Goal: Task Accomplishment & Management: Complete application form

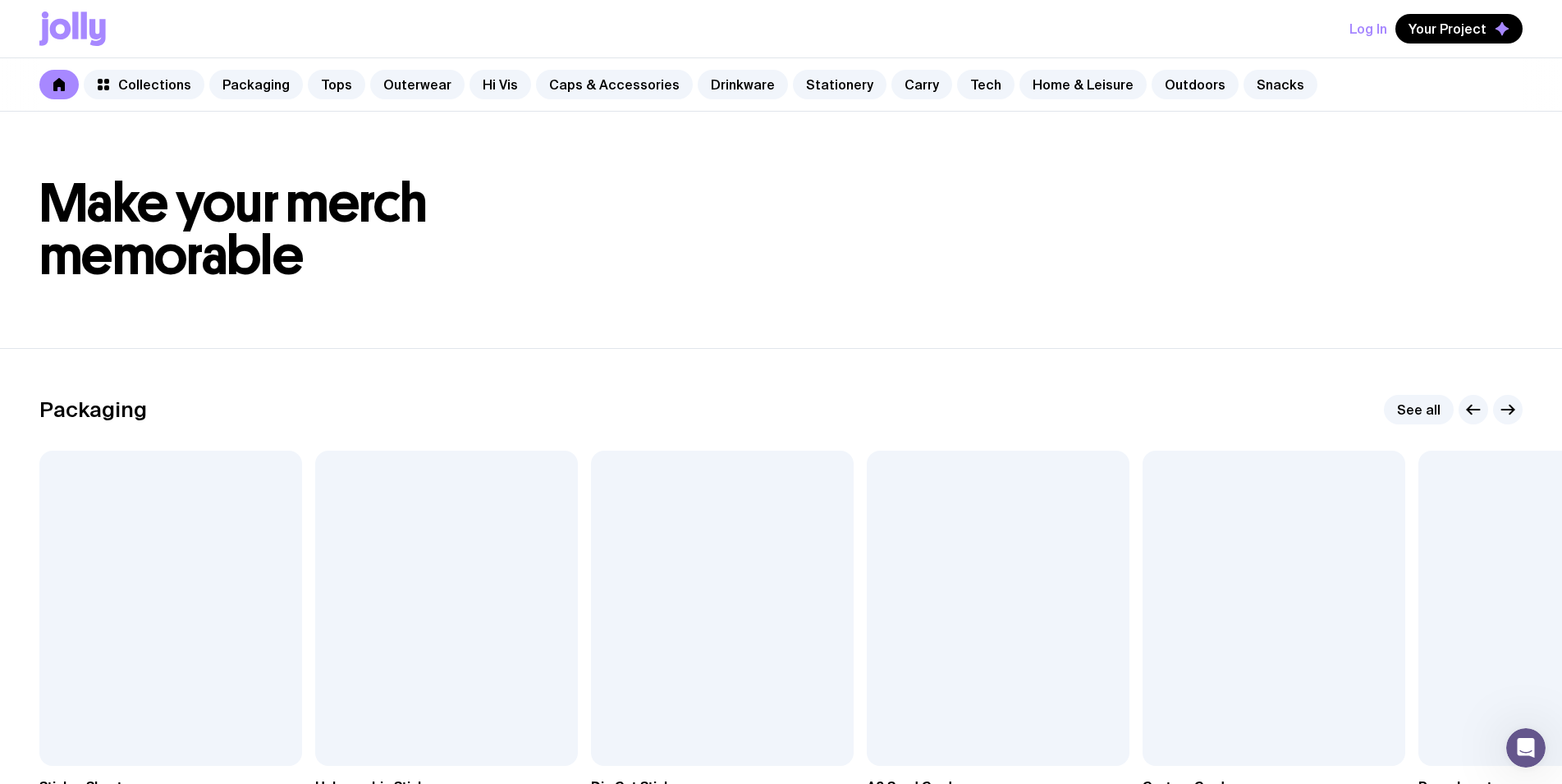
click at [1375, 33] on button "Log In" at bounding box center [1369, 29] width 38 height 30
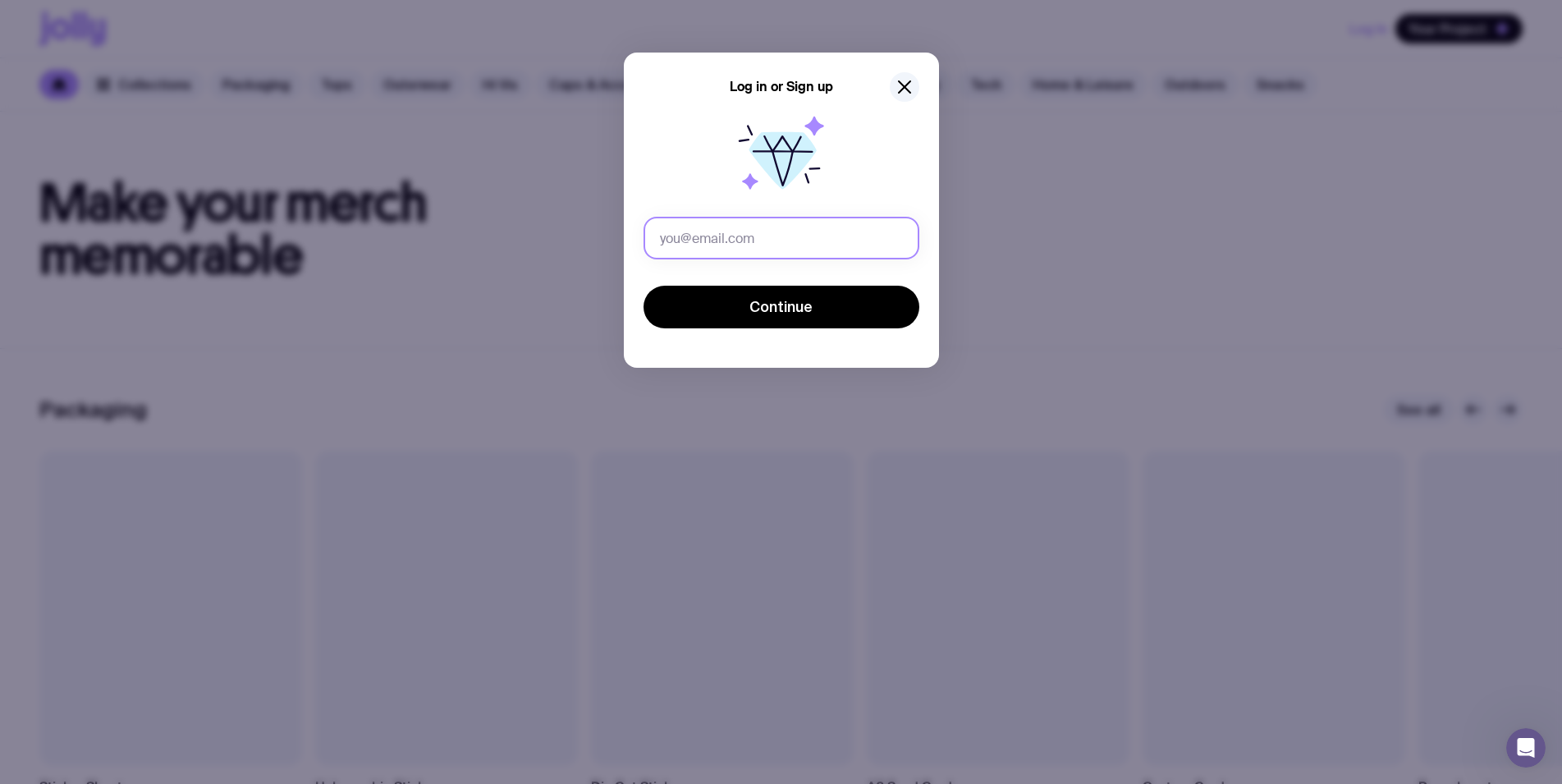
click at [798, 244] on input "text" at bounding box center [781, 238] width 276 height 43
click at [753, 236] on input "[PERSON_NAME][EMAIL_ADDRESS][PERSON_NAME][DOMAIN_NAME]" at bounding box center [781, 238] width 276 height 43
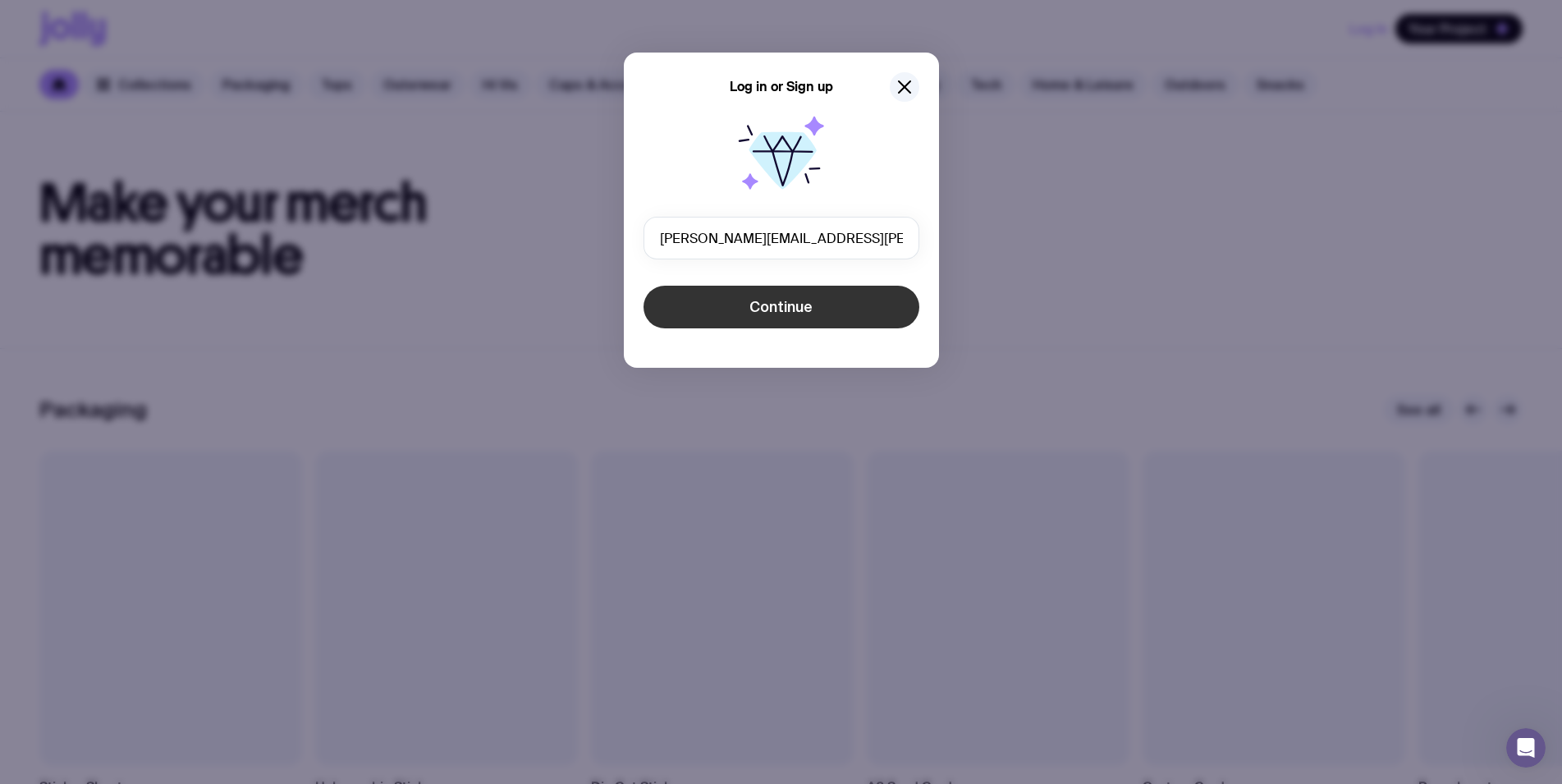
type input "[PERSON_NAME][EMAIL_ADDRESS][PERSON_NAME][DOMAIN_NAME]"
click at [774, 308] on span "Continue" at bounding box center [781, 307] width 63 height 20
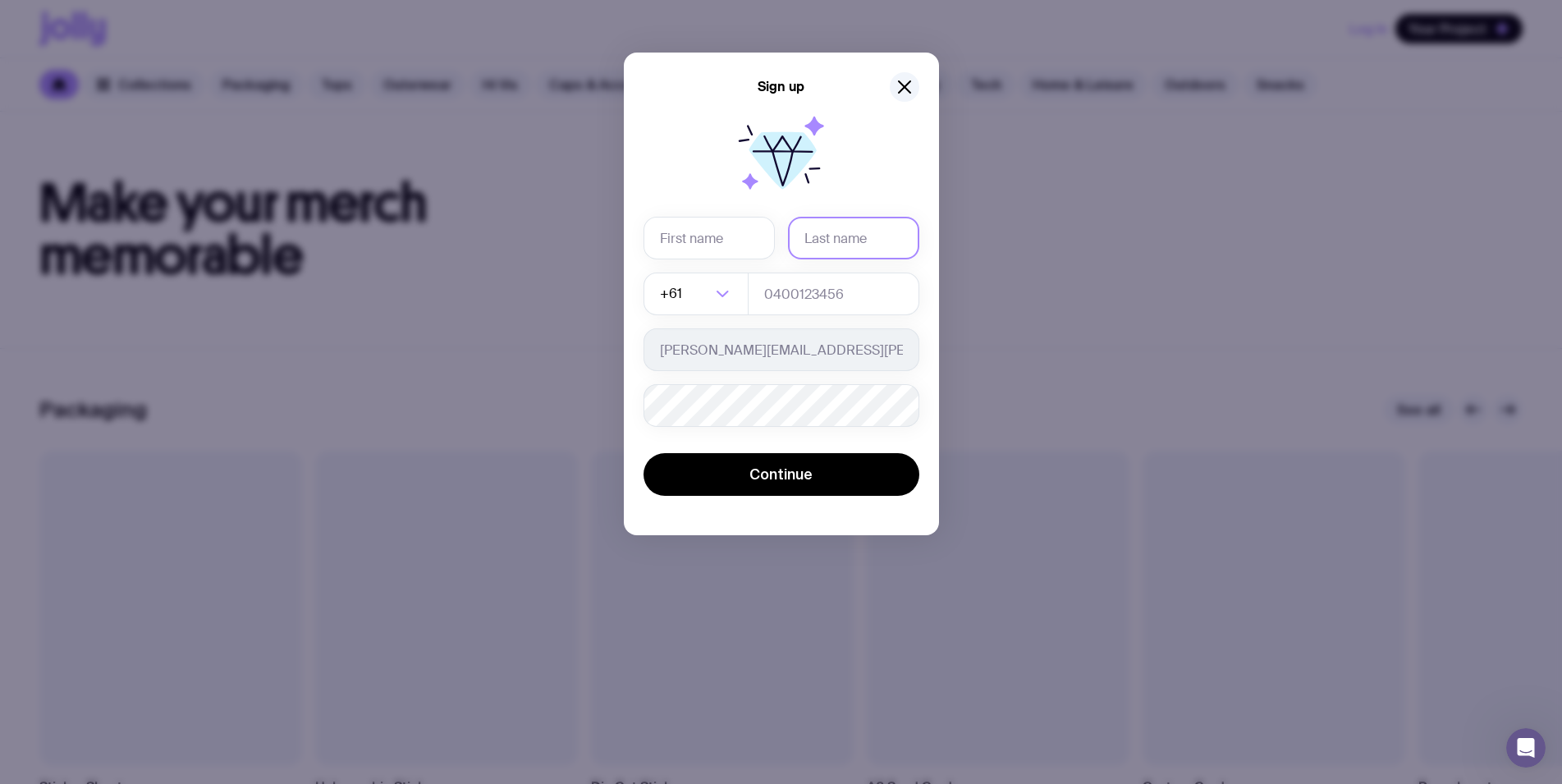
click at [858, 230] on input "text" at bounding box center [854, 238] width 132 height 43
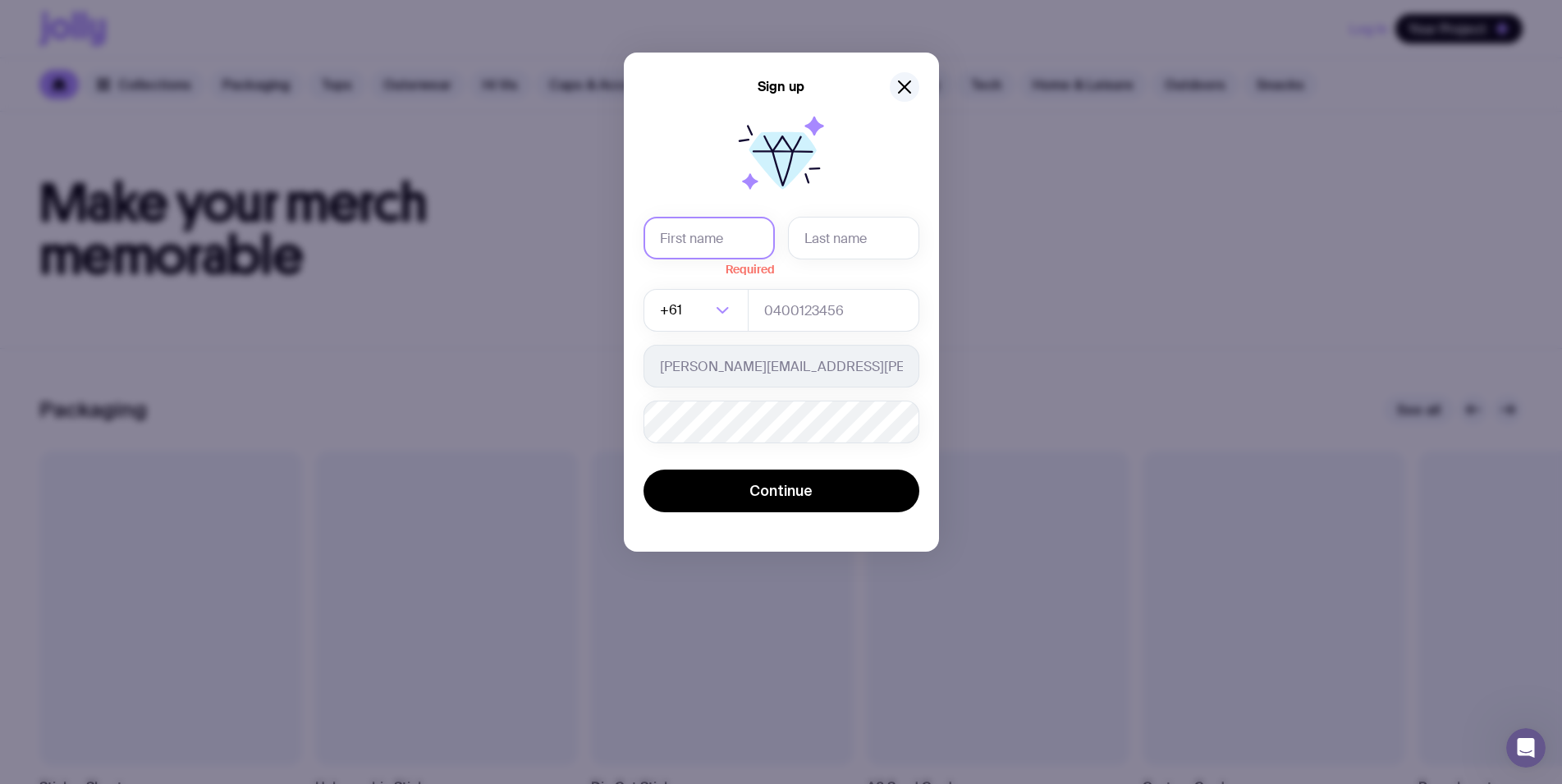
click at [742, 238] on input "text" at bounding box center [709, 238] width 132 height 43
type input "Test"
click at [839, 253] on input "text" at bounding box center [854, 238] width 132 height 43
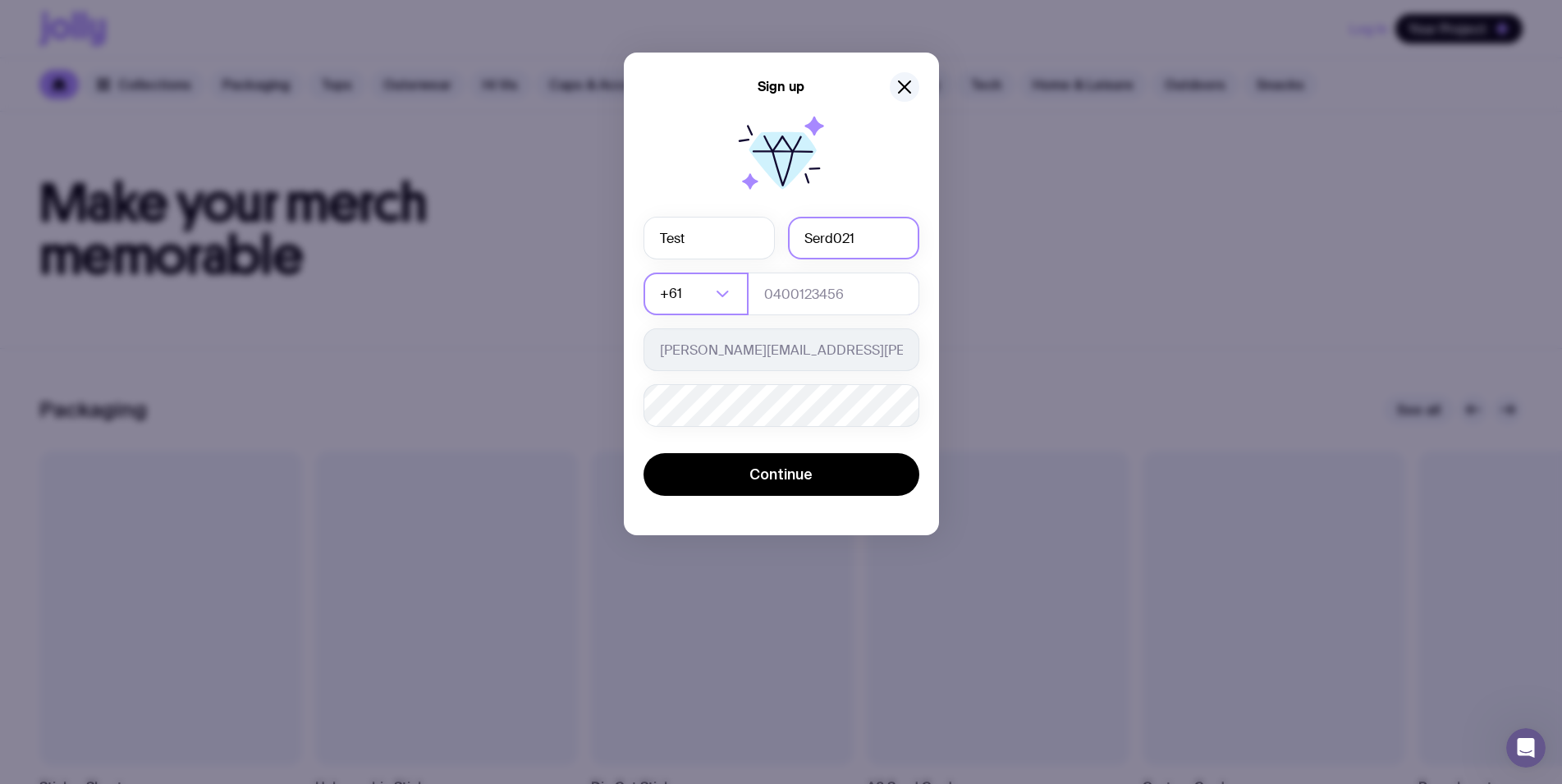
type input "Serd021"
click at [693, 299] on input "Search for option" at bounding box center [698, 294] width 26 height 43
click at [728, 344] on li "Ukraine (+380)" at bounding box center [781, 344] width 274 height 35
type input "380"
click at [850, 294] on input "tel" at bounding box center [834, 294] width 171 height 43
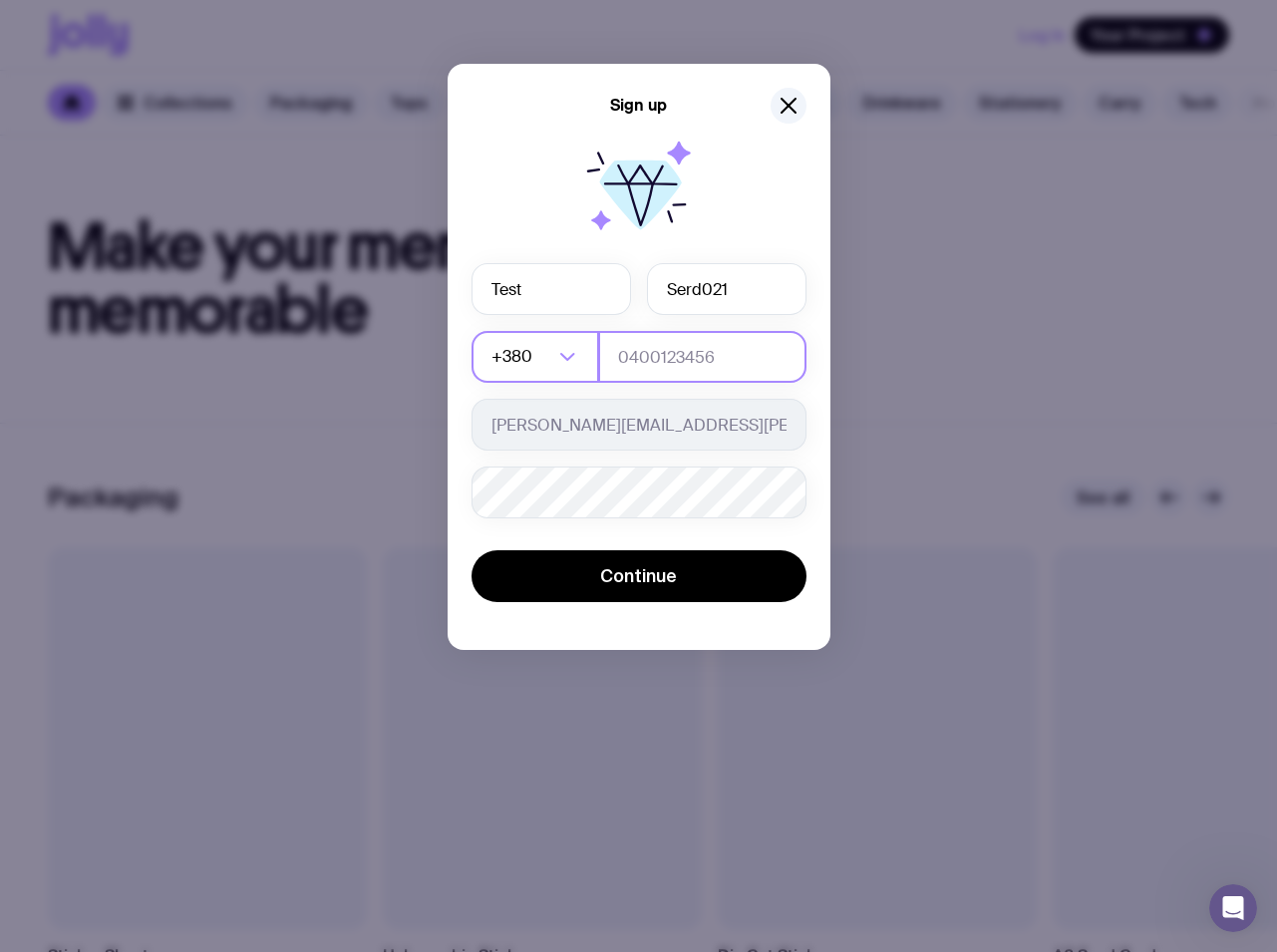
click at [709, 350] on input "tel" at bounding box center [702, 357] width 208 height 52
type input "0684019758"
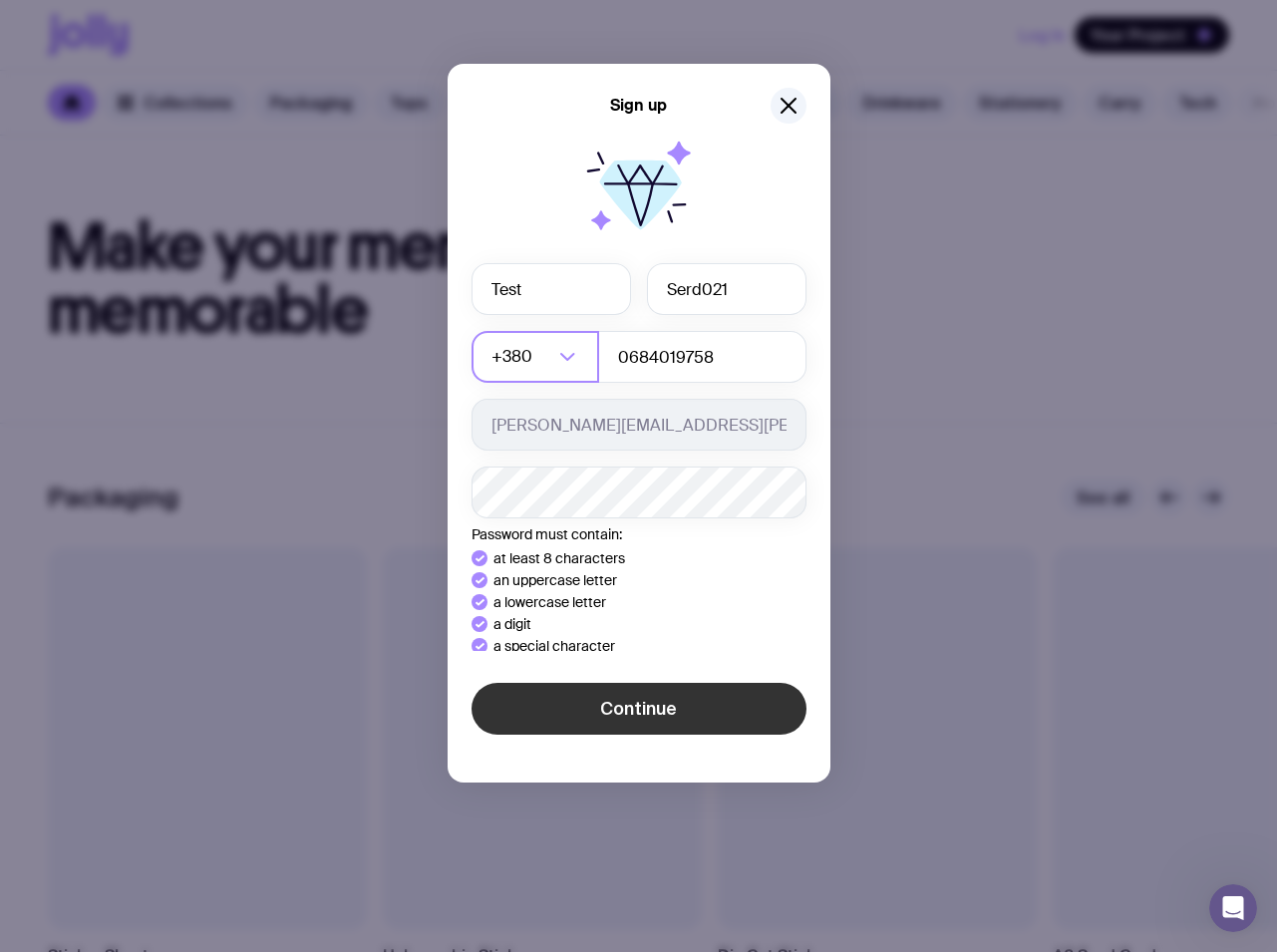
click at [665, 710] on div "Sign up Test Serd021 +380 Loading... 0684019758 [PERSON_NAME][EMAIL_ADDRESS][PE…" at bounding box center [638, 423] width 383 height 718
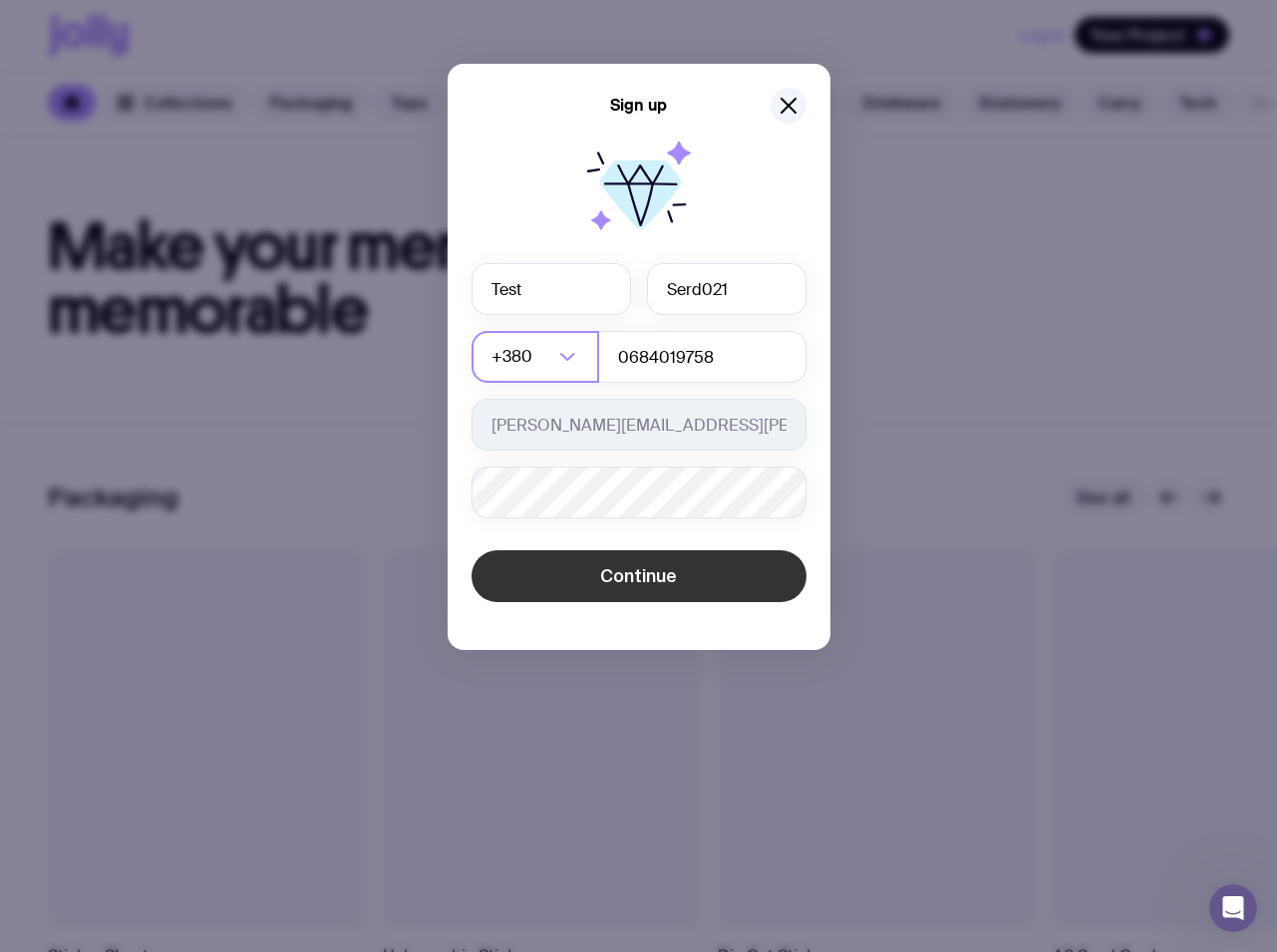
click at [654, 577] on span "Continue" at bounding box center [638, 576] width 77 height 24
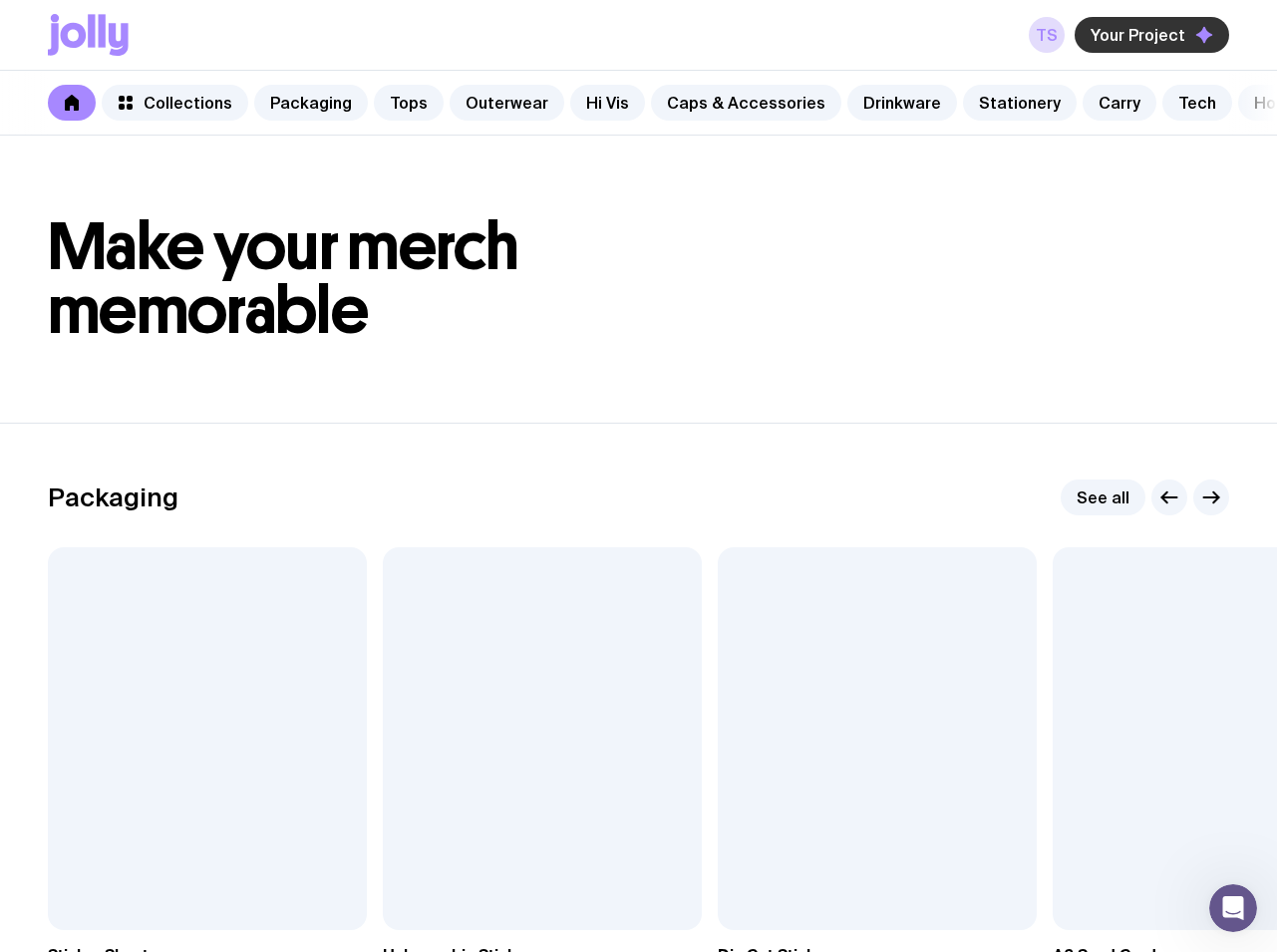
click at [1157, 22] on button "Your Project" at bounding box center [1151, 35] width 155 height 36
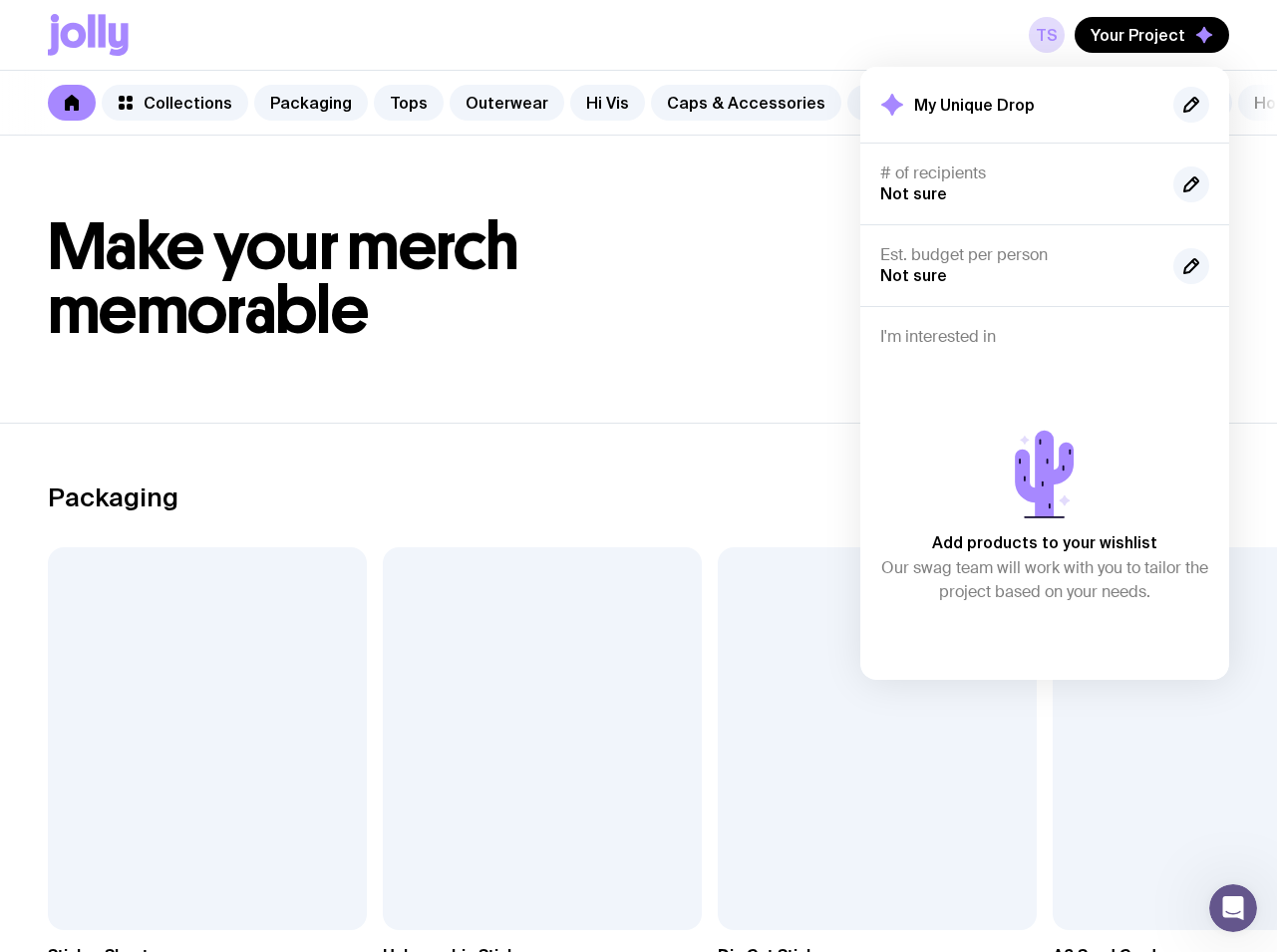
click at [561, 415] on header "Make your merch memorable" at bounding box center [638, 279] width 1277 height 287
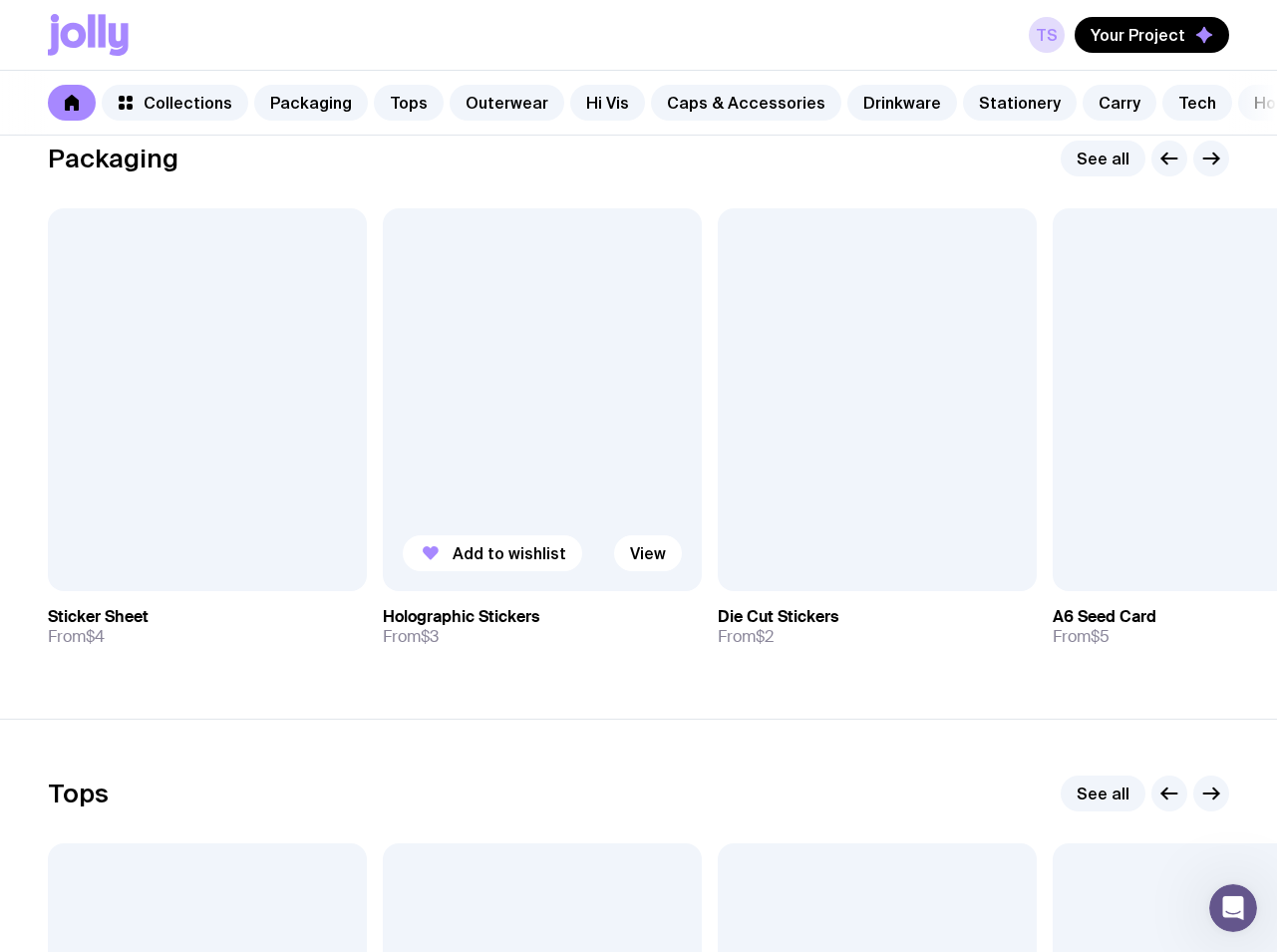
scroll to position [407, 0]
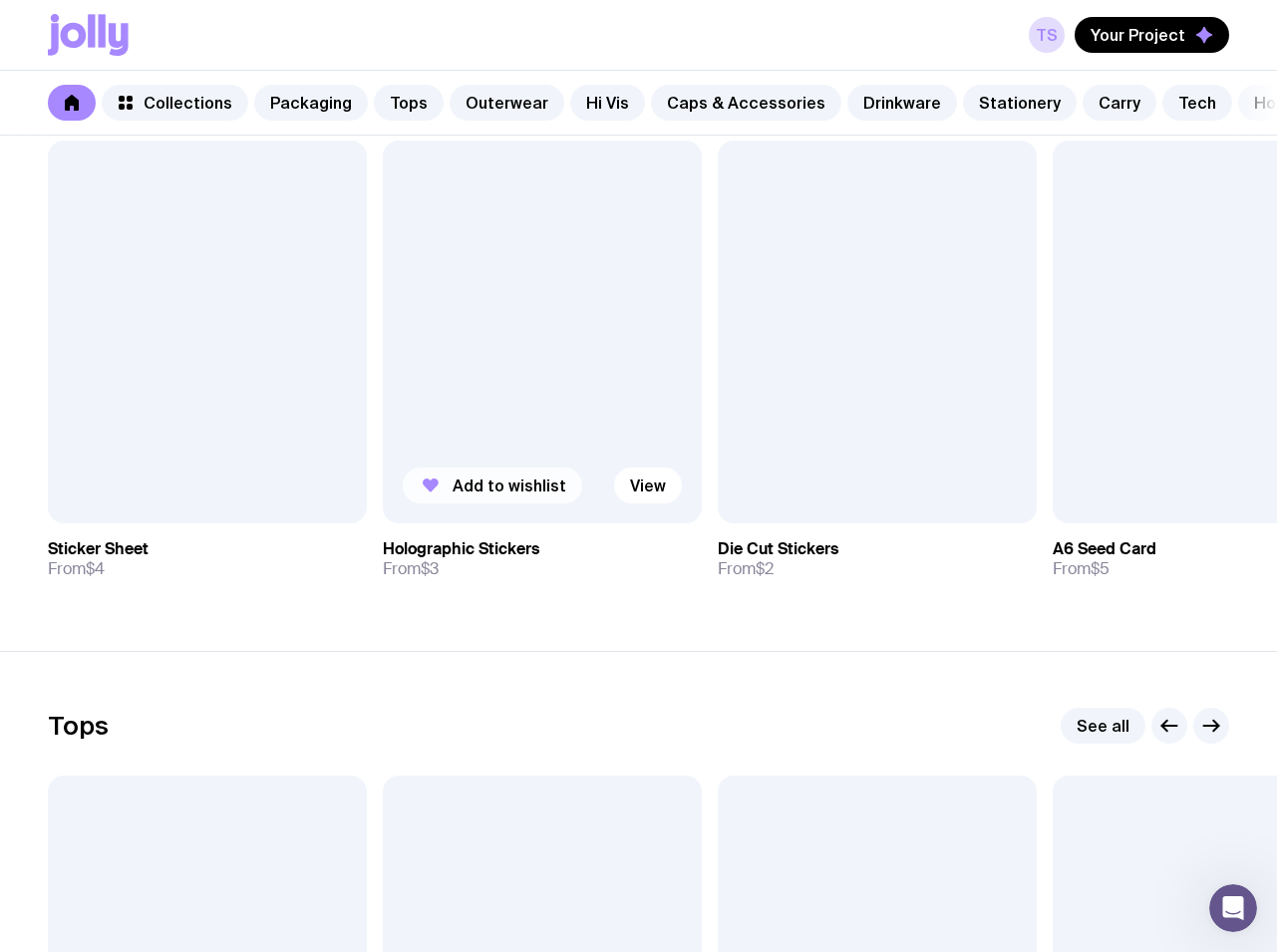
click at [482, 495] on span "Add to wishlist" at bounding box center [510, 485] width 114 height 20
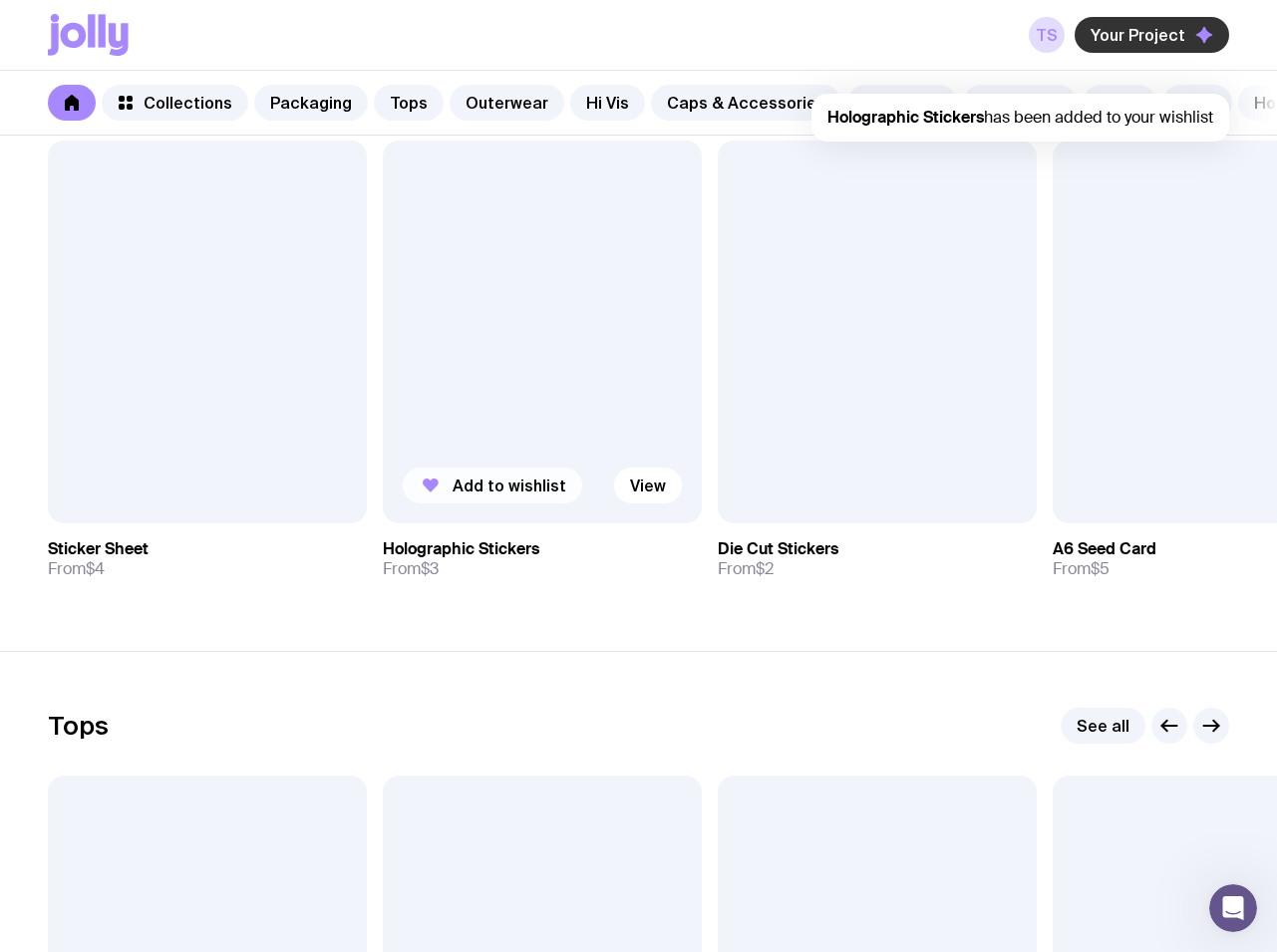
click at [1169, 36] on span "Your Project" at bounding box center [1137, 35] width 95 height 20
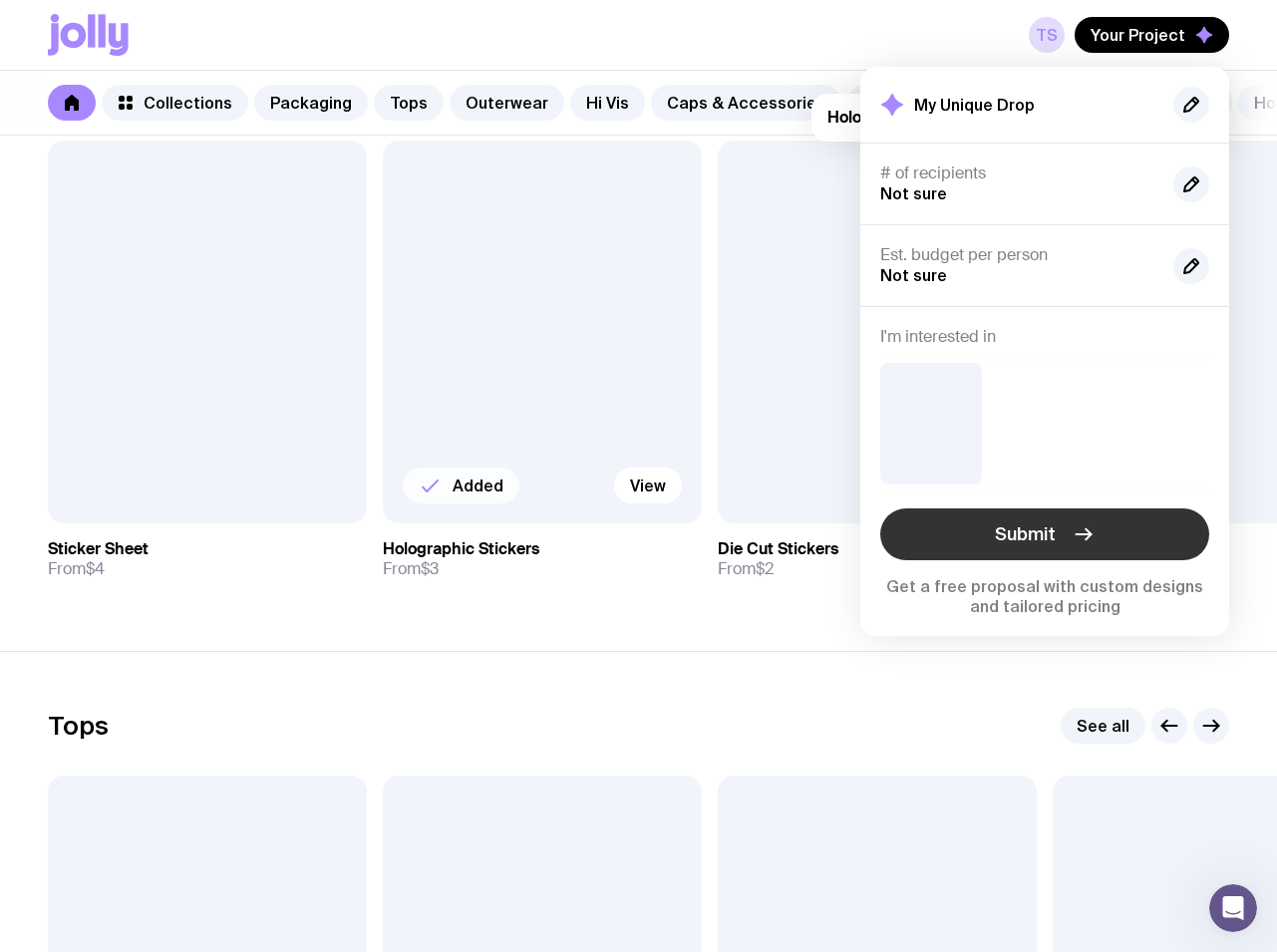
click at [1021, 552] on button "Submit" at bounding box center [1044, 534] width 329 height 52
